Goal: Task Accomplishment & Management: Use online tool/utility

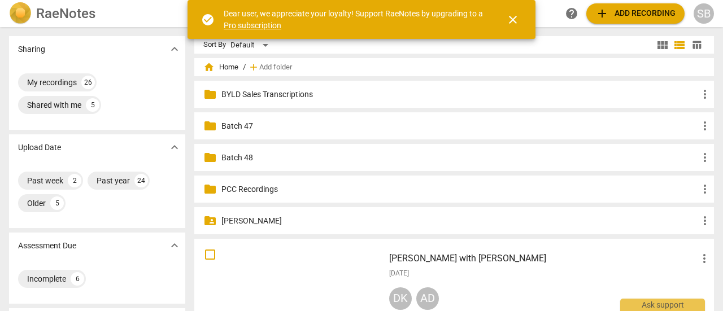
click at [263, 195] on p "PCC Recordings" at bounding box center [459, 190] width 477 height 12
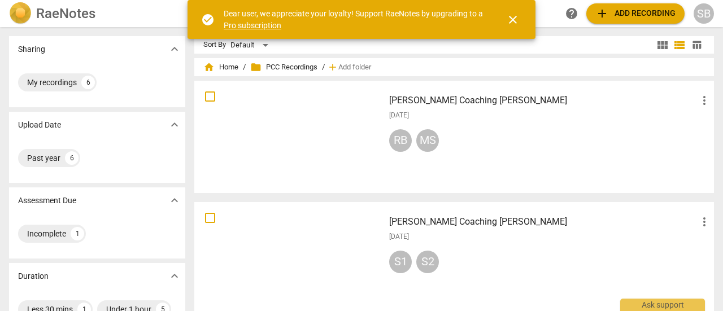
click at [529, 118] on div "[DATE]" at bounding box center [550, 116] width 322 height 10
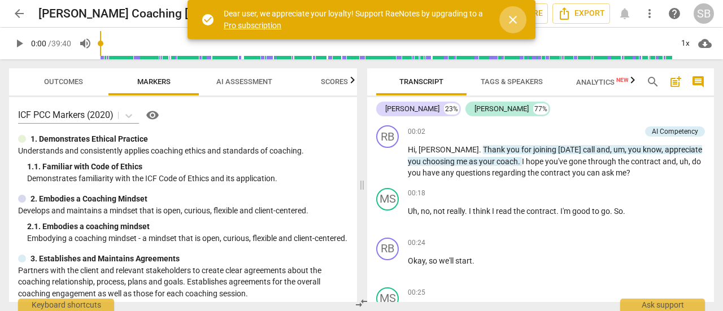
click at [511, 16] on span "close" at bounding box center [513, 20] width 14 height 14
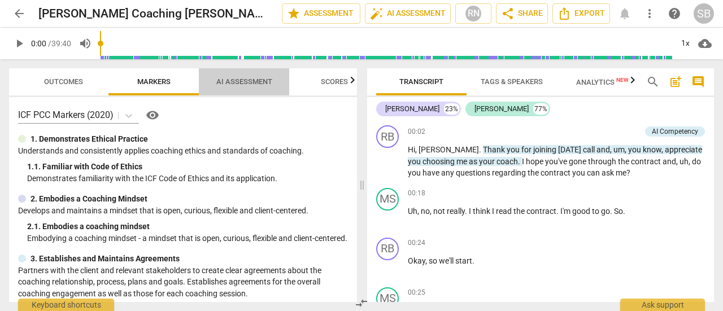
click at [230, 81] on span "AI Assessment" at bounding box center [244, 81] width 56 height 8
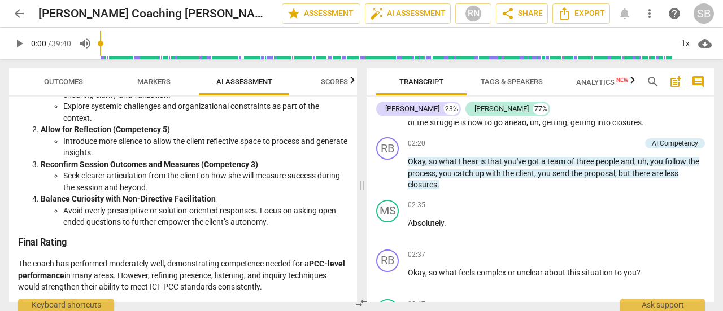
scroll to position [452, 0]
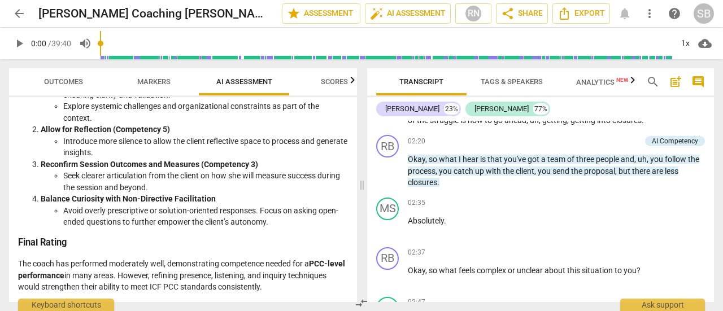
click at [591, 89] on span "Analytics New" at bounding box center [602, 81] width 80 height 17
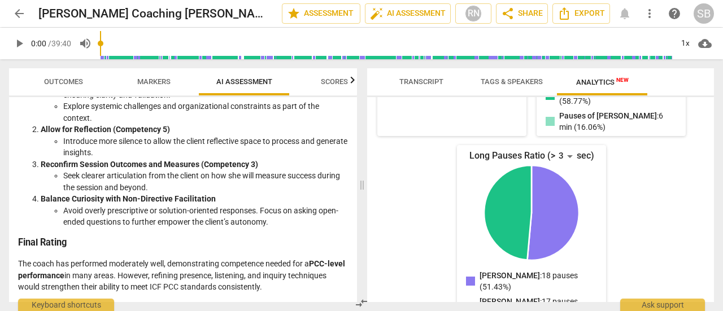
scroll to position [332, 0]
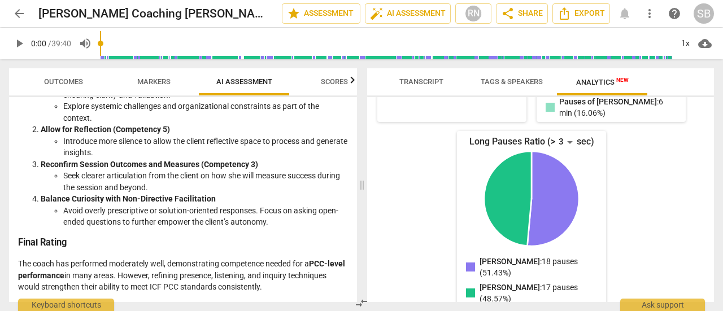
click at [499, 85] on span "Tags & Speakers" at bounding box center [512, 81] width 62 height 8
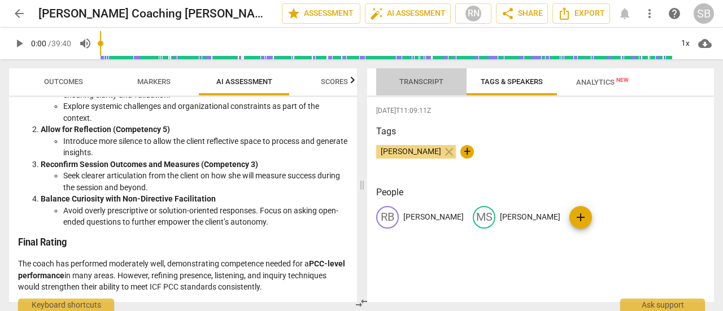
click at [437, 80] on span "Transcript" at bounding box center [421, 81] width 44 height 8
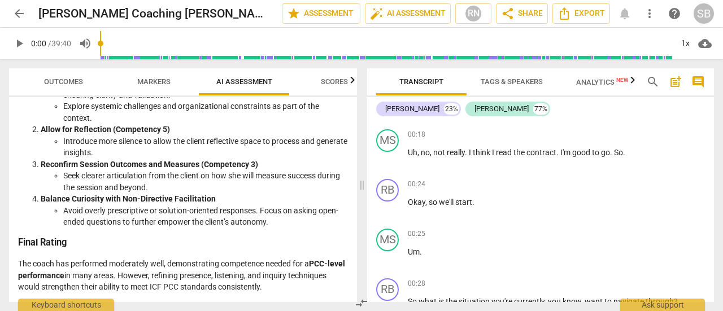
scroll to position [0, 0]
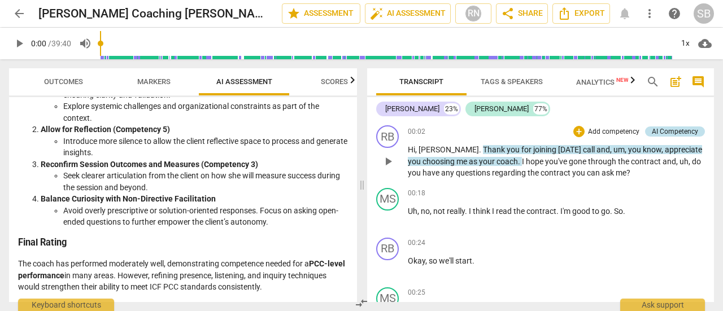
click at [668, 128] on div "AI Competency" at bounding box center [675, 132] width 46 height 10
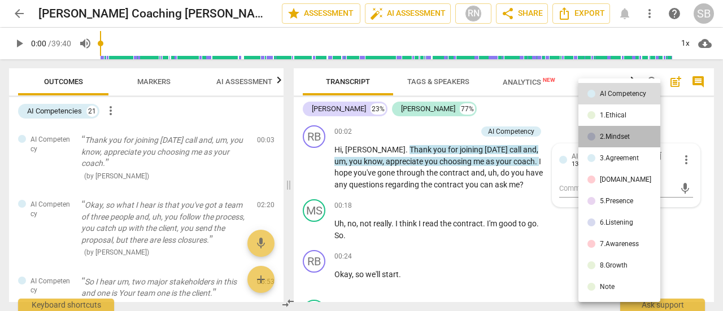
click at [621, 137] on div "2.Mindset" at bounding box center [615, 136] width 30 height 7
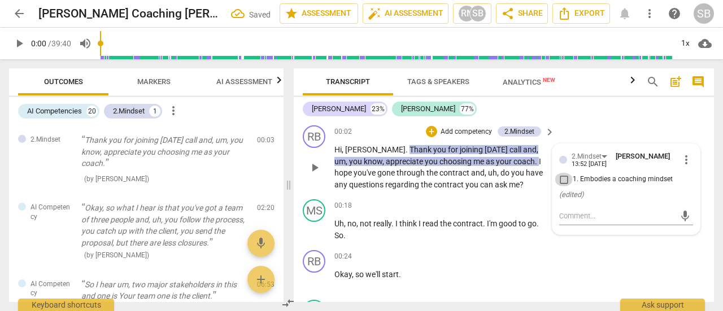
click at [562, 179] on input "1. Embodies a coaching mindset" at bounding box center [564, 180] width 18 height 14
checkbox input "true"
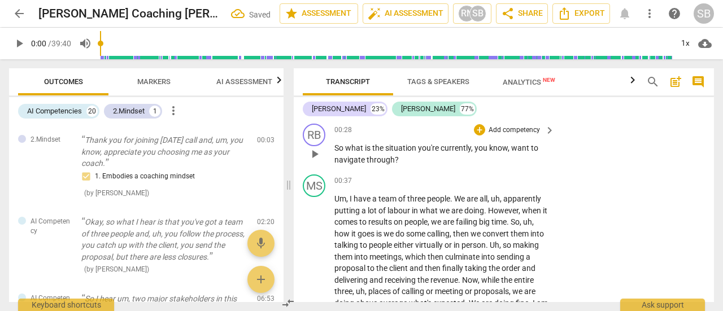
scroll to position [282, 0]
